Goal: Task Accomplishment & Management: Use online tool/utility

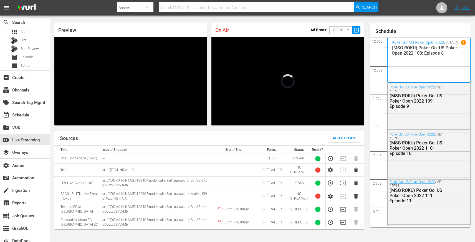
scroll to position [970, 0]
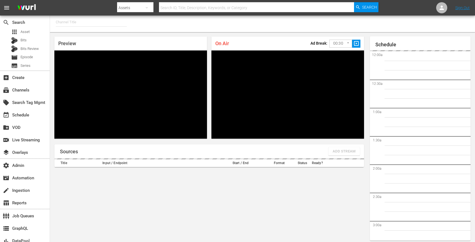
type input "MSG SportsZone - Roku Feed (1582)"
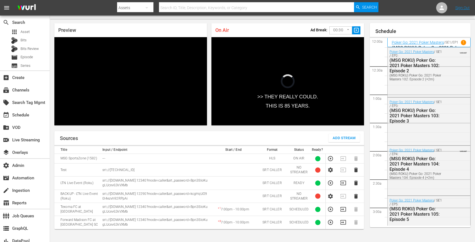
scroll to position [586, 0]
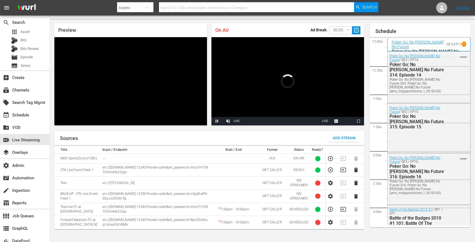
scroll to position [952, 0]
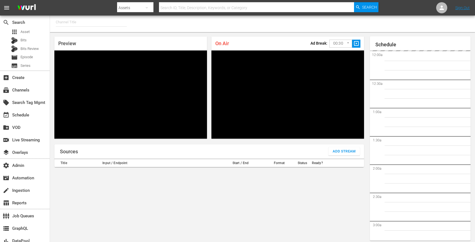
type input "MSG SportsZone (1386)"
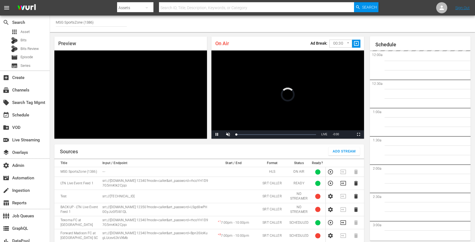
scroll to position [13, 0]
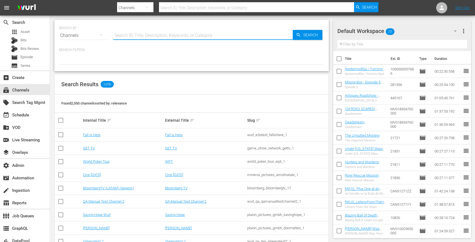
click at [133, 35] on input "text" at bounding box center [202, 35] width 179 height 13
type input "soap"
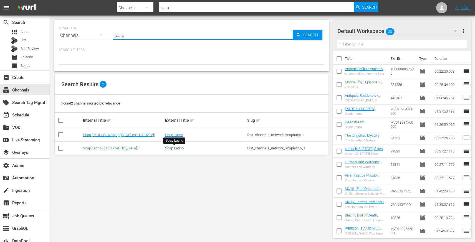
type input "soap"
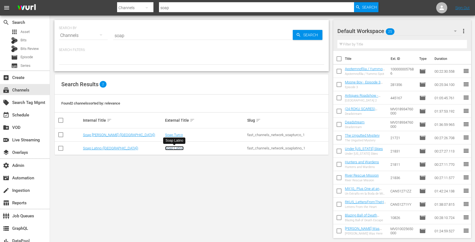
click at [176, 148] on link "Soap Latino" at bounding box center [174, 148] width 19 height 4
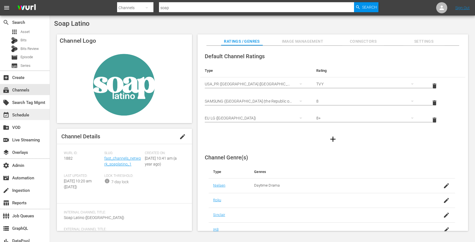
click at [27, 117] on div "event_available Schedule" at bounding box center [15, 114] width 31 height 5
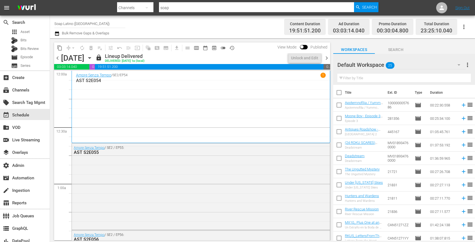
click at [327, 57] on span "chevron_right" at bounding box center [326, 58] width 7 height 7
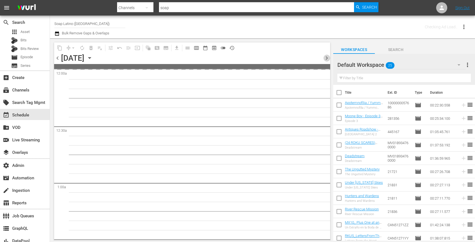
click at [327, 57] on span "chevron_right" at bounding box center [326, 58] width 7 height 7
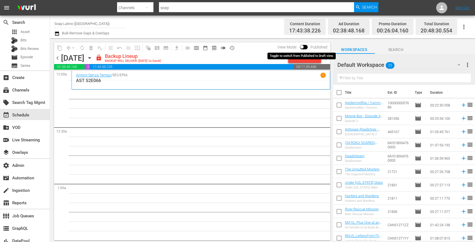
click at [301, 47] on input "checkbox" at bounding box center [302, 48] width 12 height 4
checkbox input "true"
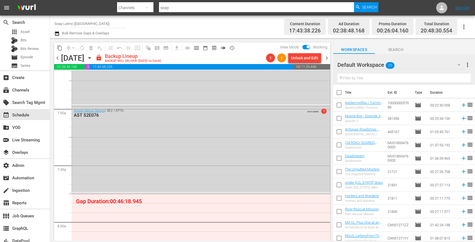
scroll to position [2374, 0]
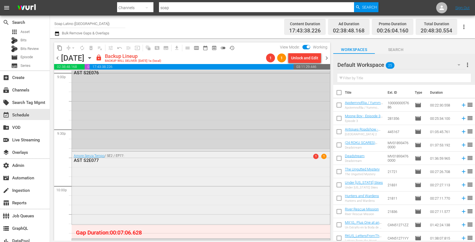
click at [264, 171] on div "Amore Senza Tempo / SE2 / EP77: AST S2E077 1 1" at bounding box center [201, 187] width 258 height 72
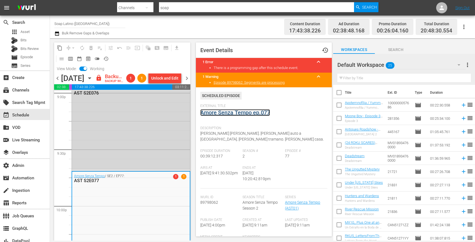
click at [236, 110] on link "Amore Senza Tempo ep.077" at bounding box center [235, 112] width 70 height 7
click at [187, 82] on span "chevron_right" at bounding box center [186, 78] width 7 height 7
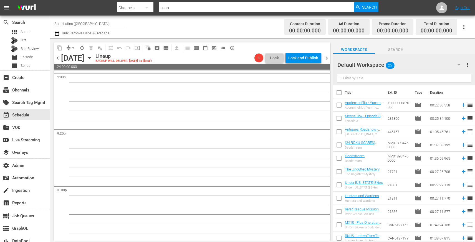
click at [326, 57] on span "chevron_right" at bounding box center [326, 58] width 7 height 7
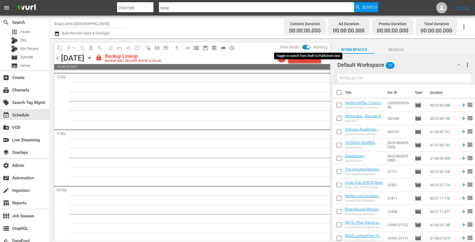
click at [307, 48] on input "checkbox" at bounding box center [308, 48] width 12 height 4
click at [307, 48] on input "checkbox" at bounding box center [302, 48] width 12 height 4
checkbox input "true"
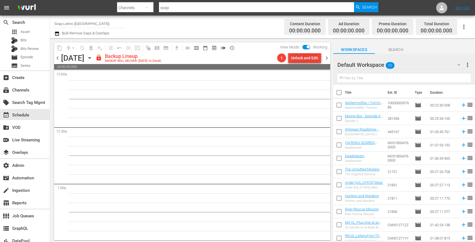
click at [297, 62] on div "Unlock and Edit" at bounding box center [304, 58] width 27 height 10
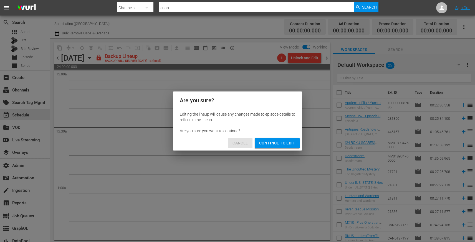
click at [242, 146] on span "Cancel" at bounding box center [239, 143] width 15 height 7
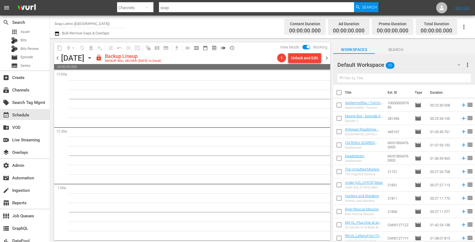
click at [60, 57] on span "chevron_left" at bounding box center [57, 58] width 7 height 7
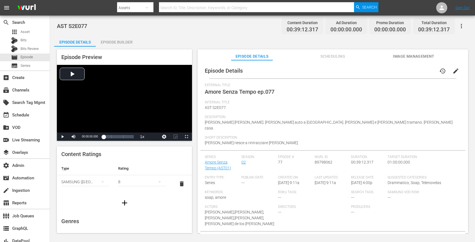
click at [461, 24] on icon "button" at bounding box center [461, 26] width 1 height 4
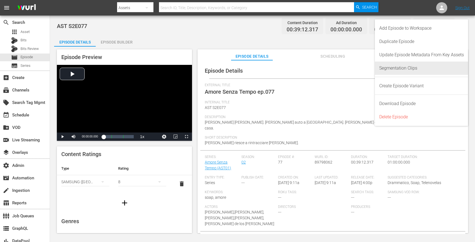
click at [399, 66] on div "Segmentation Clips" at bounding box center [421, 68] width 85 height 13
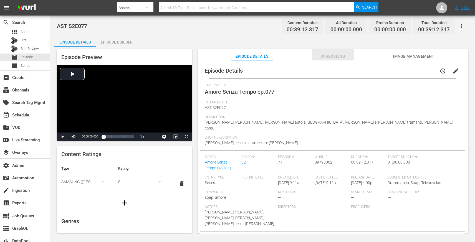
click at [329, 55] on span "Scheduling" at bounding box center [333, 56] width 42 height 7
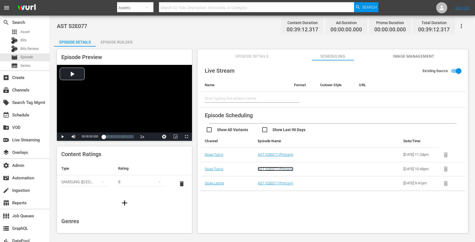
click at [265, 171] on link "AST S2E077 (Primary)" at bounding box center [276, 169] width 36 height 4
click at [208, 130] on input "checkbox" at bounding box center [233, 130] width 55 height 8
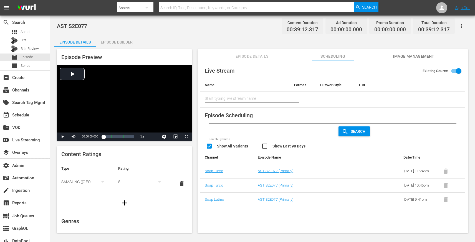
click at [209, 145] on input "checkbox" at bounding box center [233, 147] width 55 height 8
checkbox input "false"
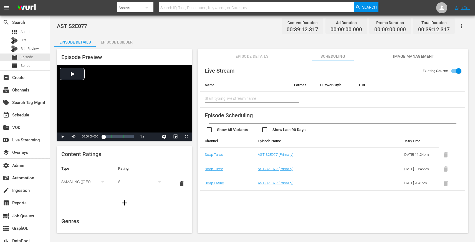
click at [462, 22] on button "button" at bounding box center [461, 25] width 13 height 13
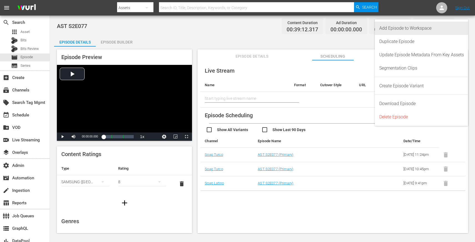
click at [439, 30] on div "Add Episode to Workspace" at bounding box center [421, 28] width 85 height 13
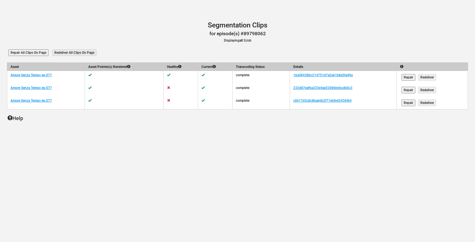
click at [39, 53] on input "Repair All Clips On Page" at bounding box center [28, 52] width 40 height 7
click at [311, 87] on link "232d87eaf6a333e4ae22086b66cdb0c3" at bounding box center [322, 88] width 59 height 4
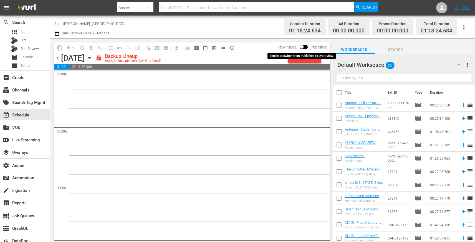
click at [301, 48] on input "checkbox" at bounding box center [302, 48] width 12 height 4
checkbox input "true"
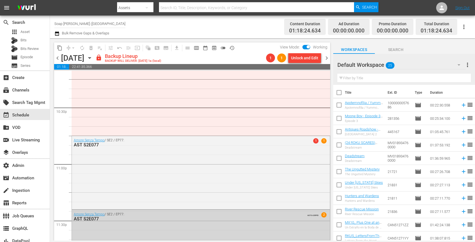
scroll to position [2552, 0]
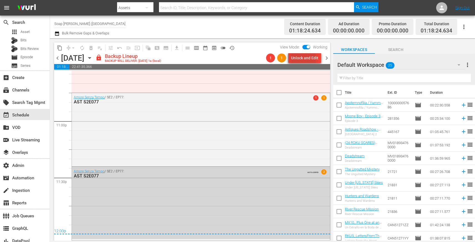
click at [301, 58] on div "Unlock and Edit" at bounding box center [304, 58] width 27 height 10
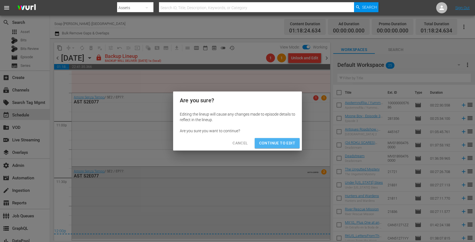
click at [287, 144] on span "Continue to Edit" at bounding box center [277, 143] width 36 height 7
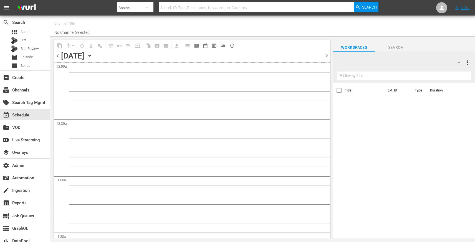
type input "Soap Latino ([GEOGRAPHIC_DATA]) (1882)"
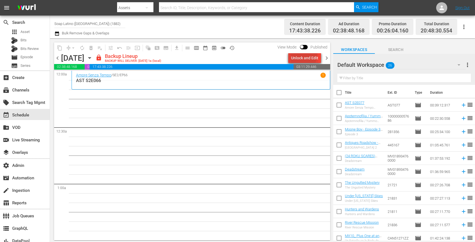
click at [300, 55] on div "Unlock and Edit" at bounding box center [304, 58] width 27 height 10
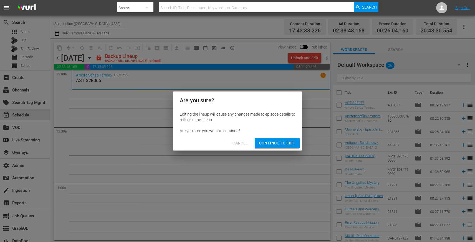
click at [273, 140] on span "Continue to Edit" at bounding box center [277, 143] width 36 height 7
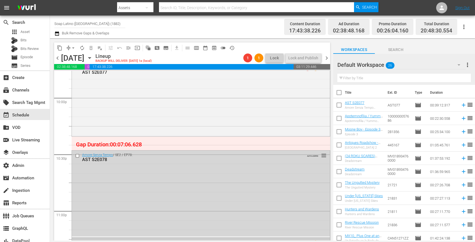
scroll to position [2463, 0]
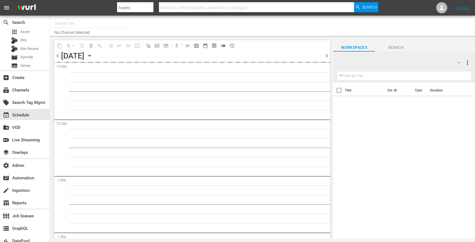
type input "Soap [PERSON_NAME] ([GEOGRAPHIC_DATA]) (1883)"
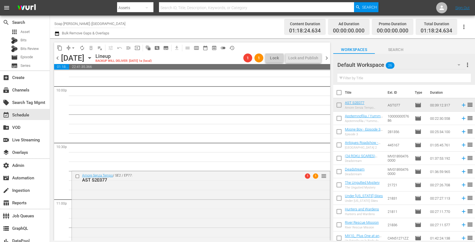
scroll to position [2552, 0]
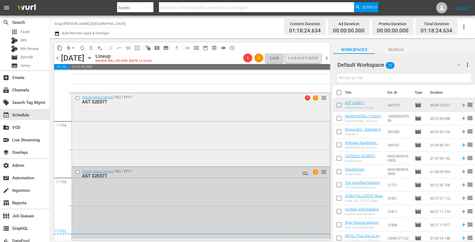
click at [278, 133] on div "Amore Senza Tempo / SE2 / EP77: AST S2E077 1 1 reorder" at bounding box center [201, 129] width 258 height 72
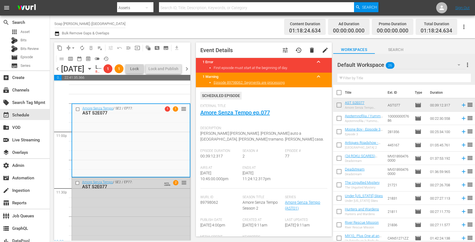
drag, startPoint x: 201, startPoint y: 174, endPoint x: 227, endPoint y: 181, distance: 27.1
click at [227, 181] on span "[DATE] 10:45:00.000pm" at bounding box center [214, 176] width 28 height 10
copy span "[DATE] 10:45:00.000pm"
click at [313, 48] on span "delete" at bounding box center [311, 50] width 7 height 7
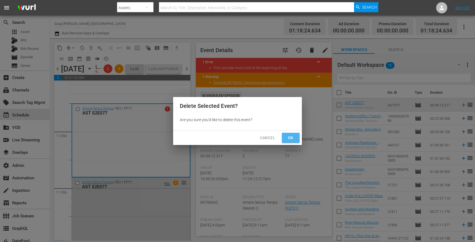
click at [290, 140] on span "Ok" at bounding box center [290, 138] width 9 height 7
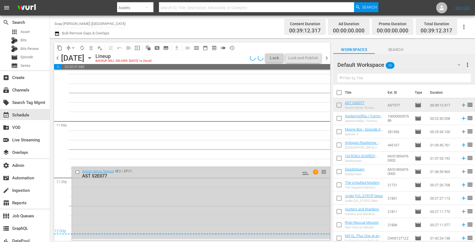
click at [160, 192] on div "Amore Senza Tempo / SE2 / EP77: AST S2E077 AUTO-LOOPED 2 reorder" at bounding box center [201, 203] width 258 height 72
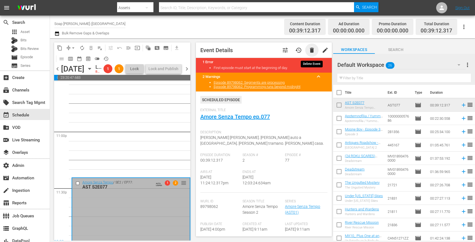
click at [314, 48] on span "delete" at bounding box center [311, 50] width 7 height 7
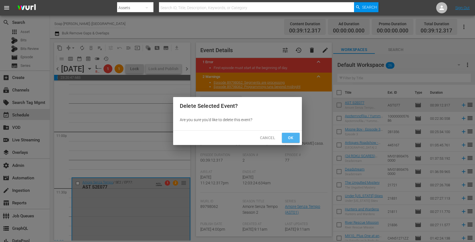
click at [295, 133] on button "Ok" at bounding box center [291, 138] width 18 height 10
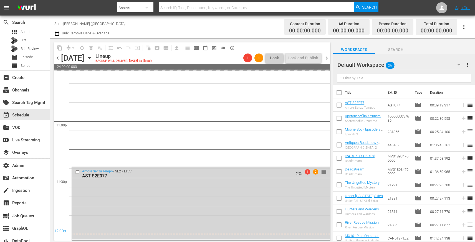
scroll to position [2545, 0]
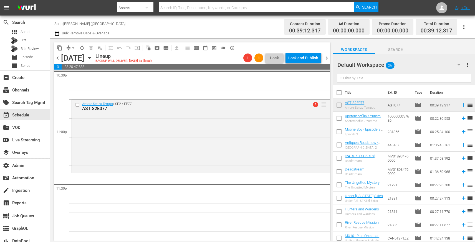
click at [225, 106] on div "Amore Senza Tempo / SE2 / EP77: AST S2E077" at bounding box center [190, 106] width 217 height 9
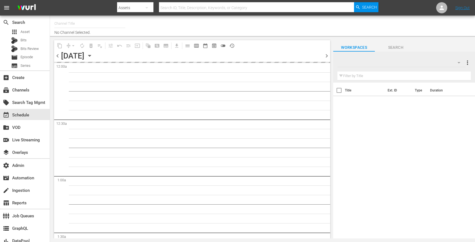
type input "Soap Latino ([GEOGRAPHIC_DATA]) (1882)"
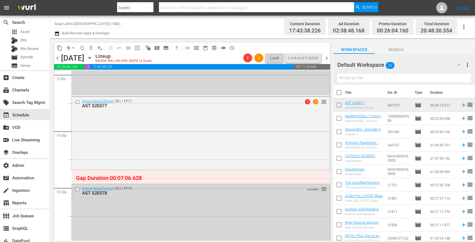
scroll to position [2428, 0]
click at [249, 127] on div "Amore Senza Tempo / SE2 / EP77: AST S2E077 1 1 reorder" at bounding box center [201, 133] width 258 height 72
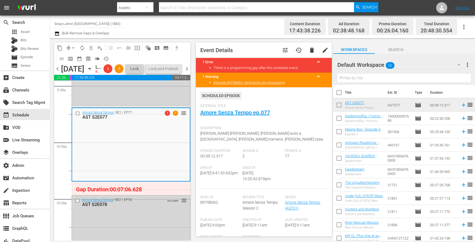
drag, startPoint x: 201, startPoint y: 174, endPoint x: 226, endPoint y: 178, distance: 25.3
click at [226, 178] on div "Airs At [DATE] 9:41:30.502pm" at bounding box center [221, 177] width 42 height 23
copy span "[DATE] 9:41:30.502pm"
click at [311, 47] on span "delete" at bounding box center [311, 50] width 7 height 7
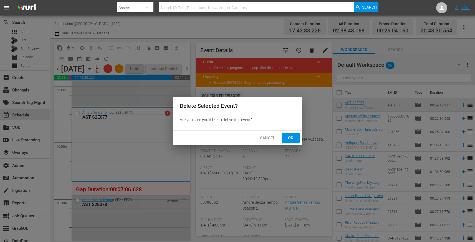
click at [289, 141] on span "Ok" at bounding box center [290, 138] width 9 height 7
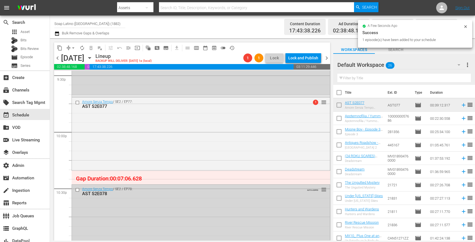
click at [233, 121] on div "Amore Senza Tempo / SE2 / EP77: AST S2E077 1 reorder" at bounding box center [201, 133] width 258 height 72
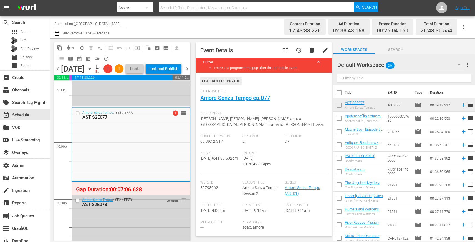
click at [230, 137] on span "Episode Duration" at bounding box center [220, 136] width 40 height 4
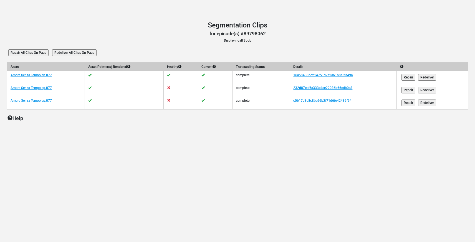
click at [63, 53] on input "Redeliver All Clips On Page" at bounding box center [74, 52] width 44 height 7
click at [302, 90] on td "232d87eaf6a333e4ae22086b66cdb0c3" at bounding box center [343, 90] width 107 height 13
click at [303, 88] on link "232d87eaf6a333e4ae22086b66cdb0c3" at bounding box center [322, 88] width 59 height 4
